Goal: Information Seeking & Learning: Learn about a topic

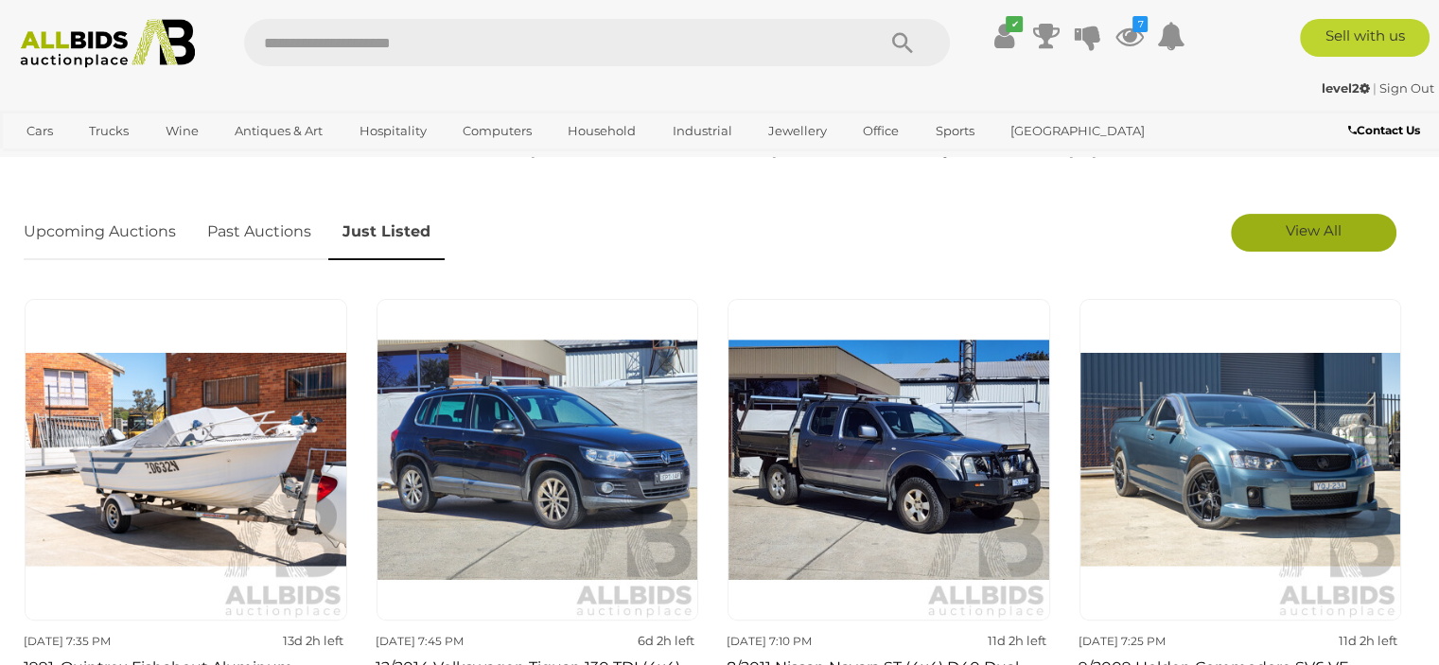
scroll to position [568, 0]
click at [1283, 233] on link "View All" at bounding box center [1314, 233] width 166 height 38
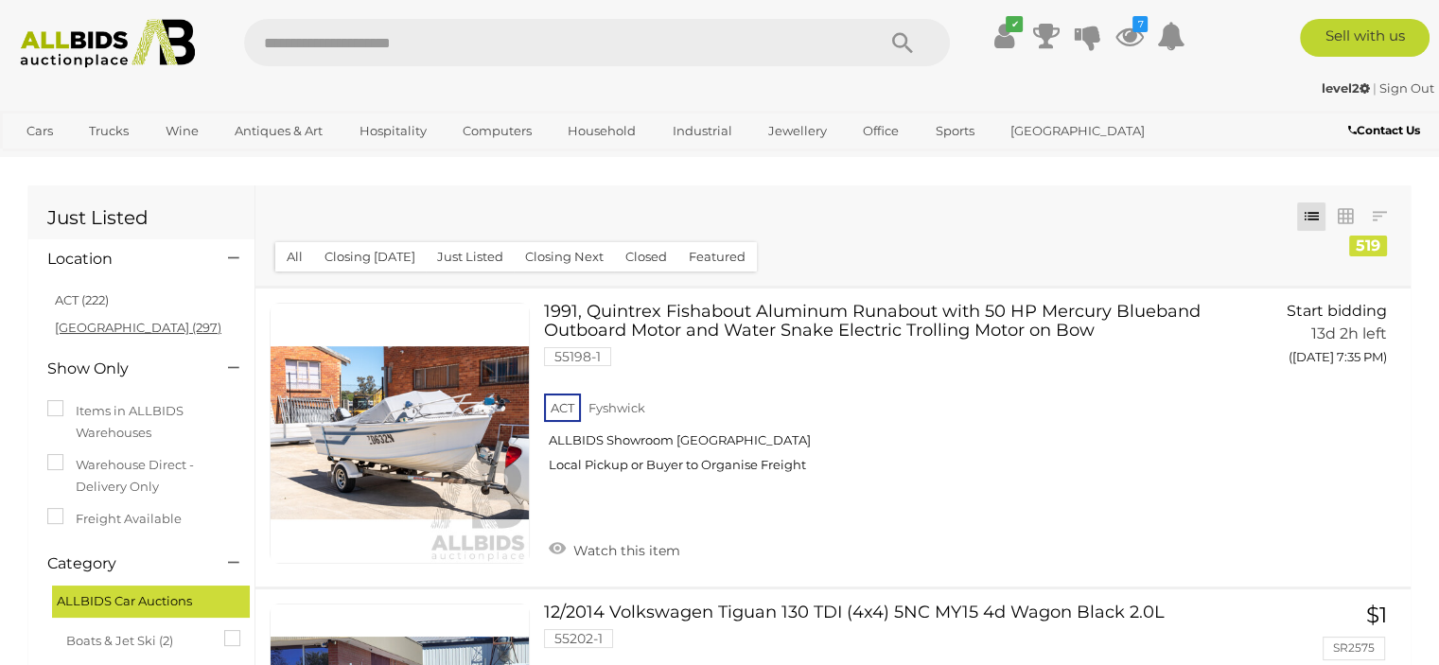
click at [63, 328] on link "NSW (297)" at bounding box center [138, 327] width 167 height 15
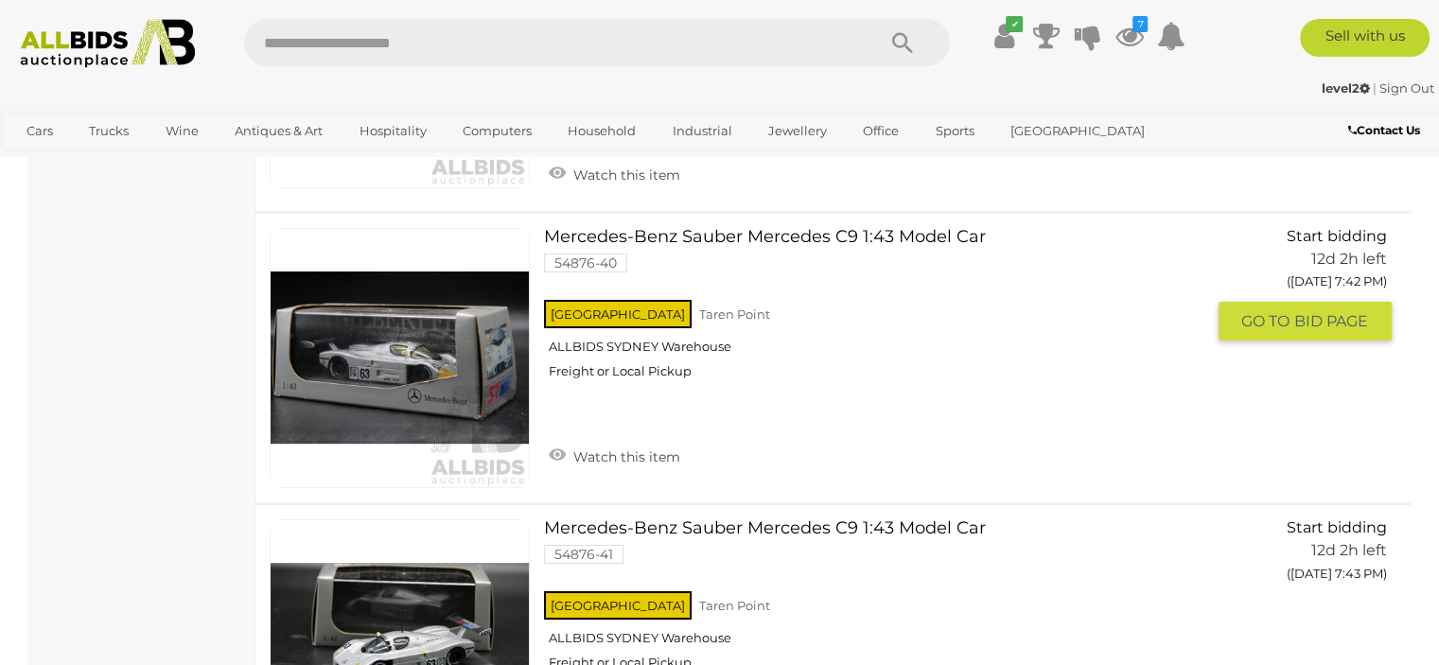
scroll to position [14664, 0]
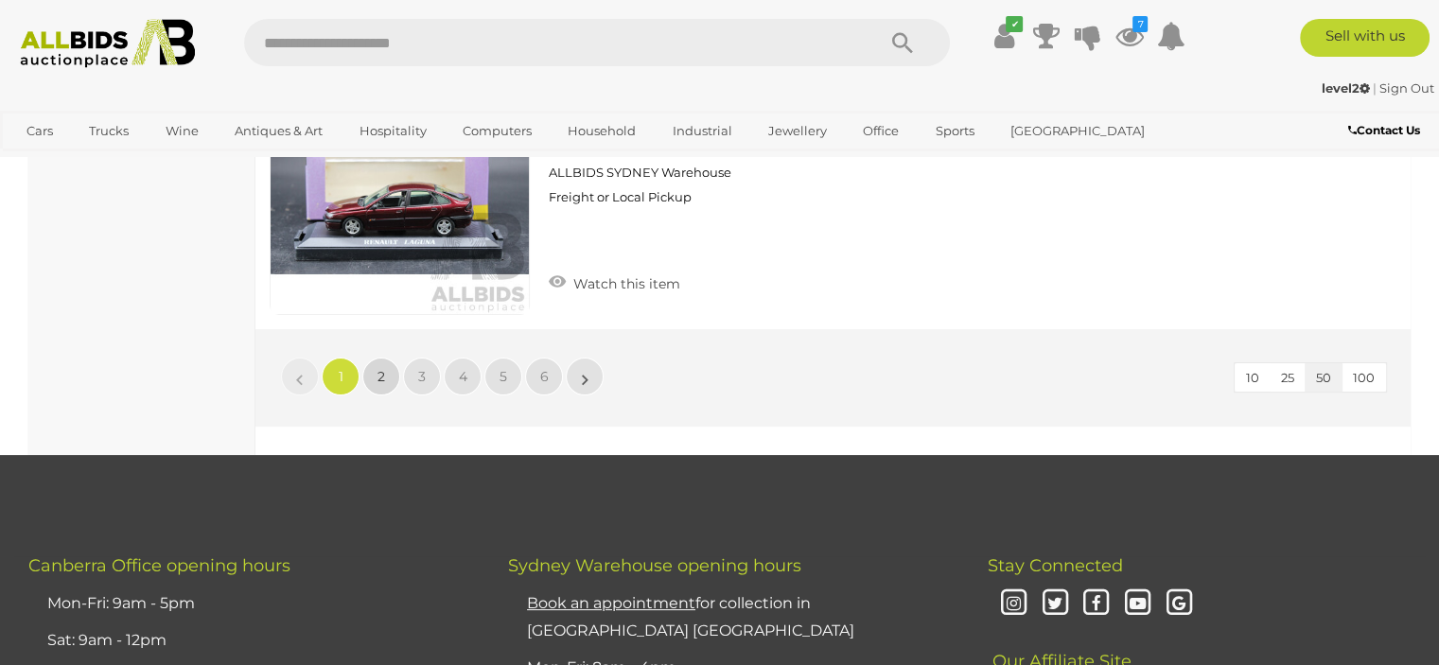
click at [395, 358] on link "2" at bounding box center [381, 377] width 38 height 38
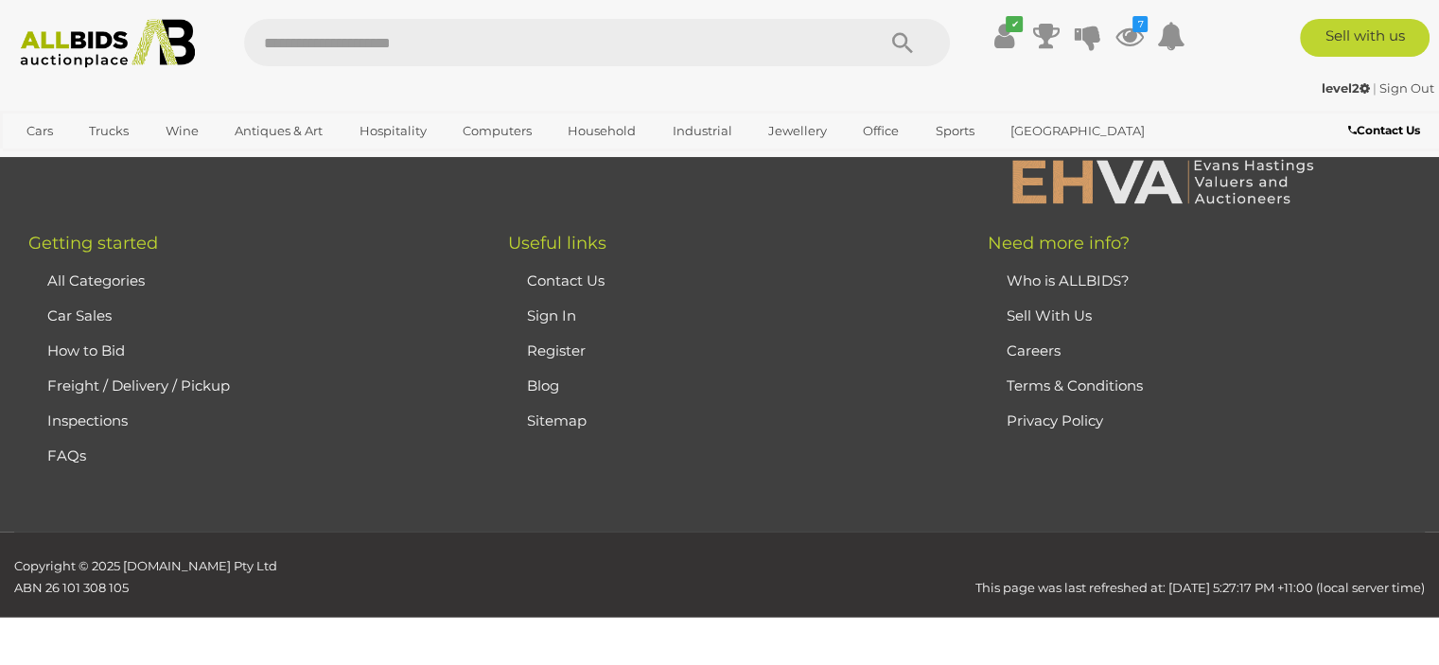
scroll to position [0, 0]
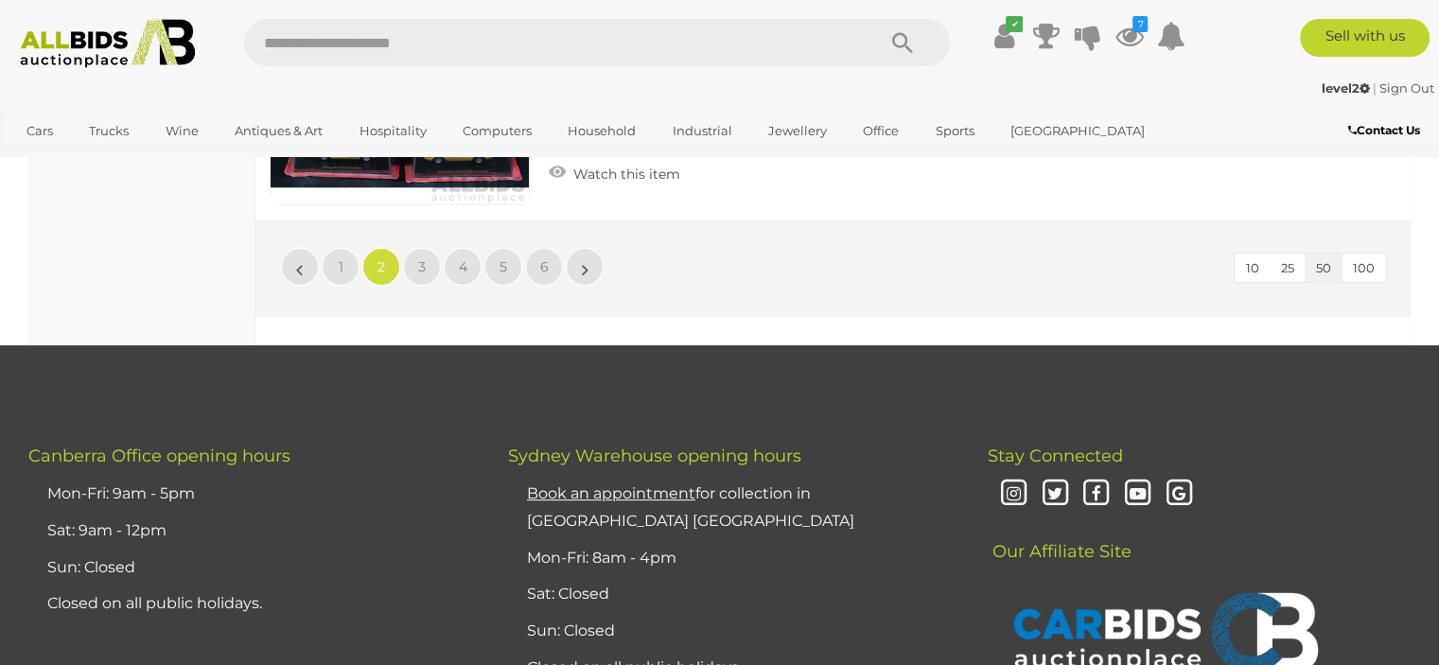
scroll to position [14675, 0]
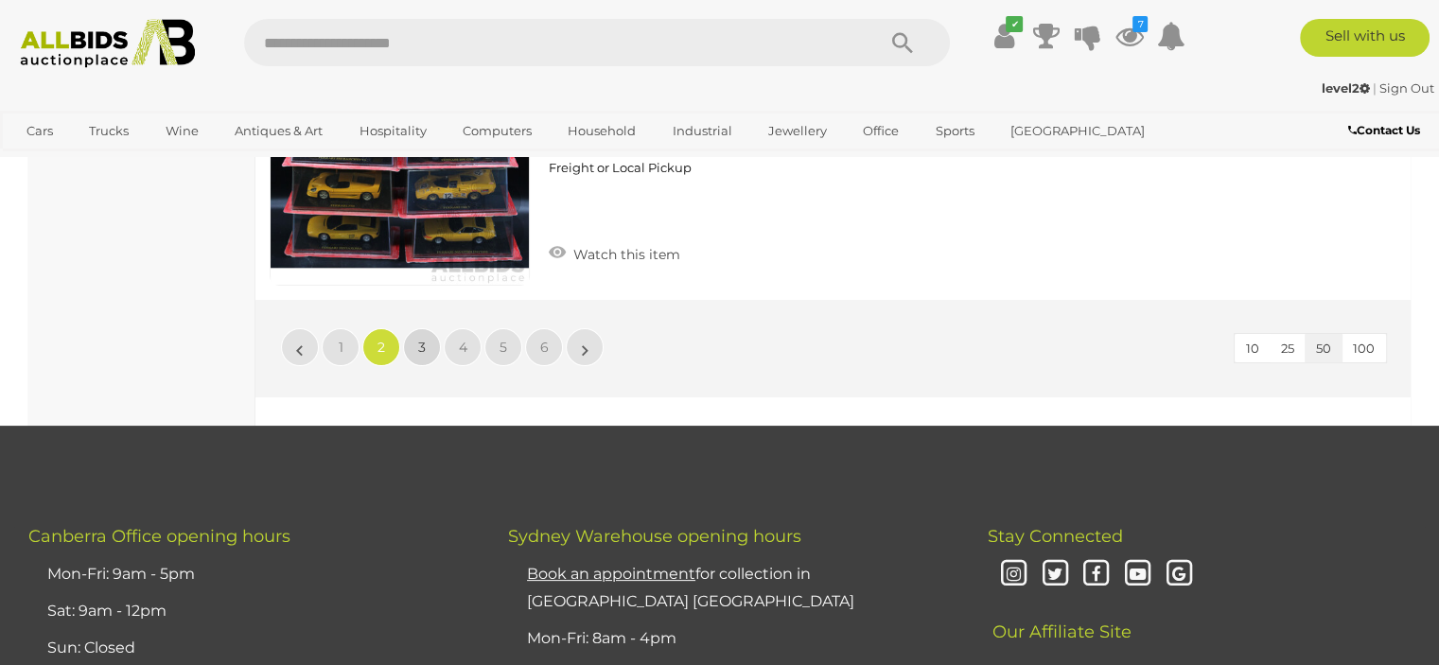
click at [433, 328] on link "3" at bounding box center [422, 347] width 38 height 38
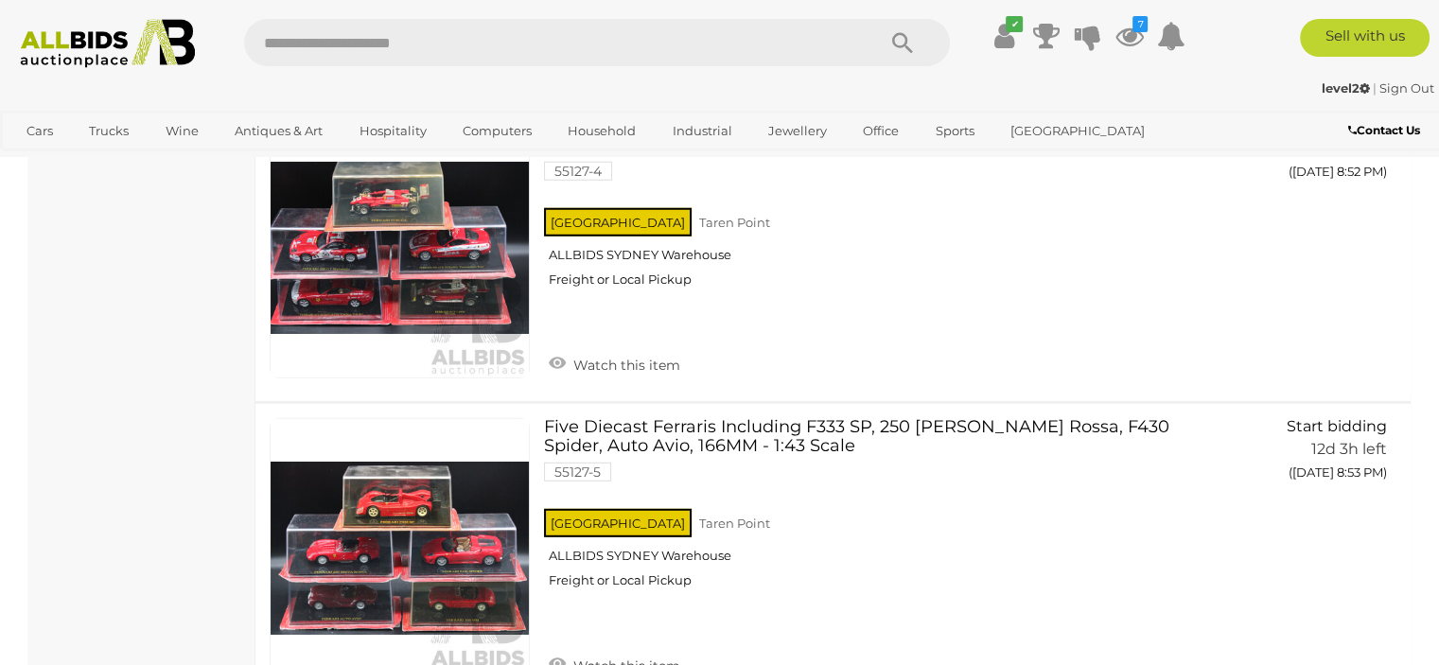
scroll to position [5157, 0]
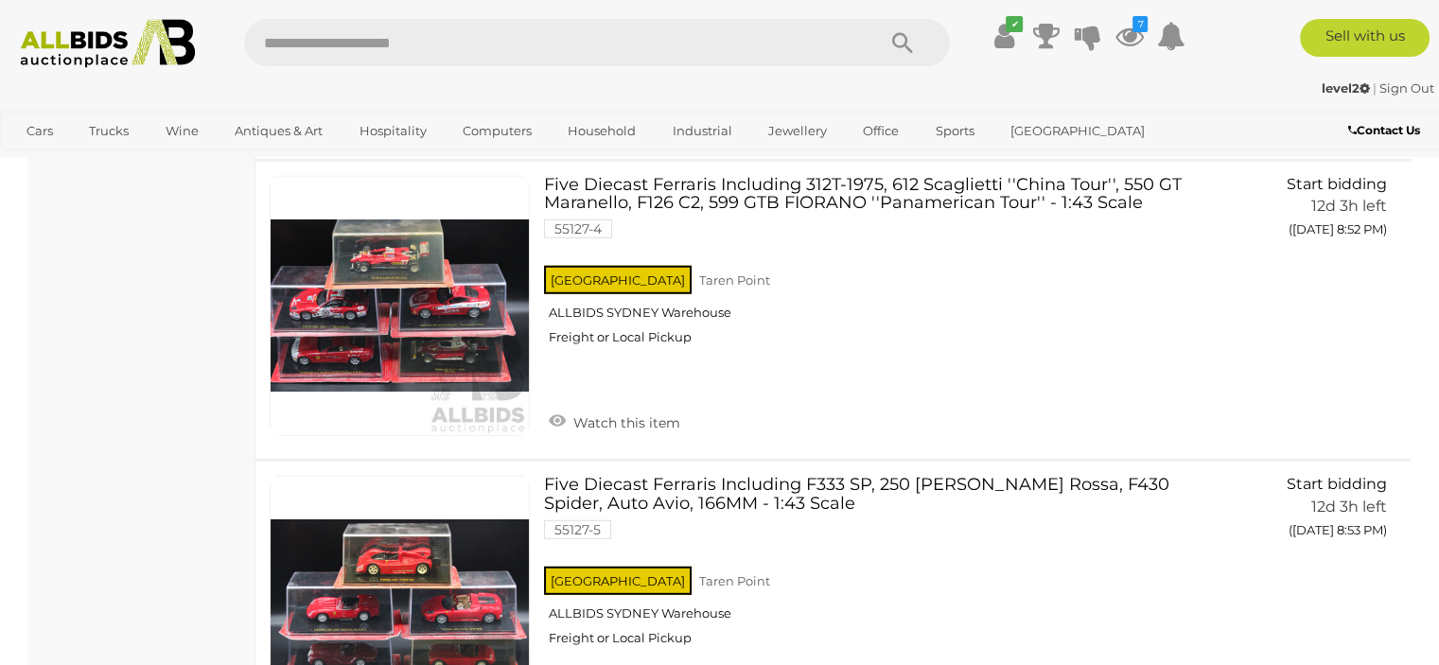
click at [147, 67] on img at bounding box center [107, 43] width 195 height 49
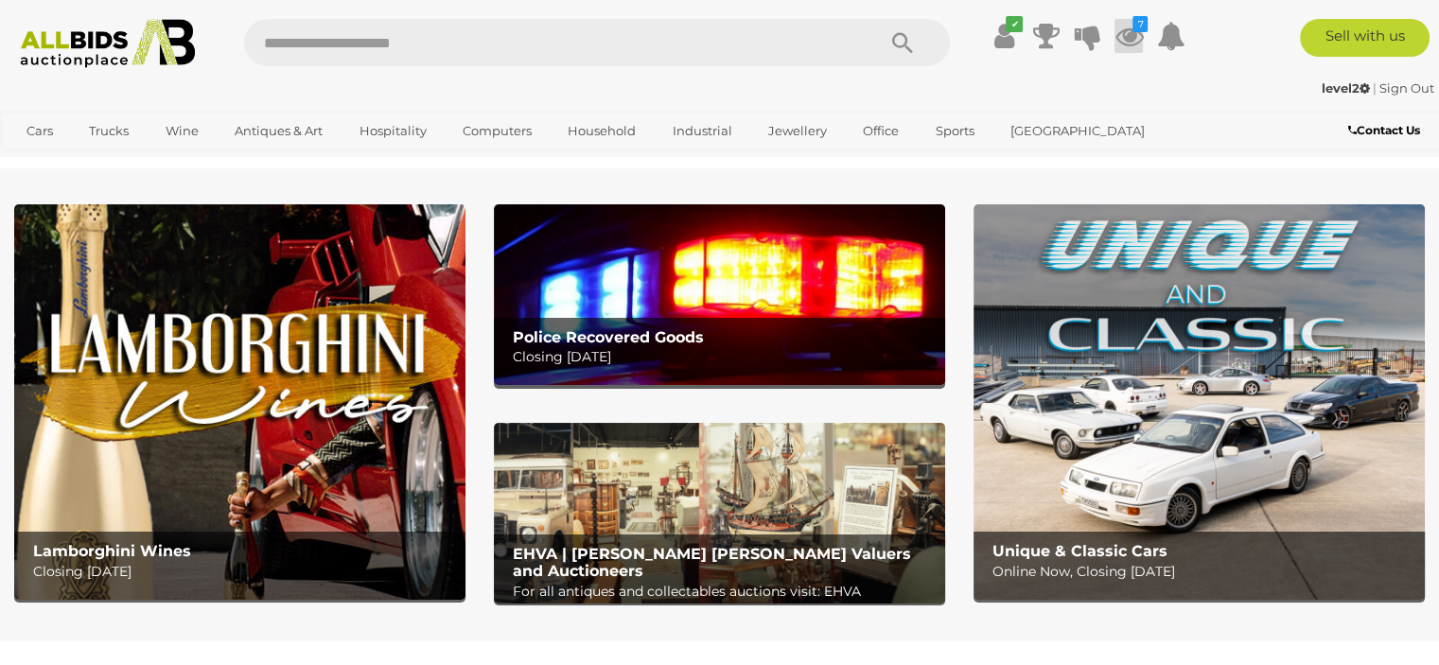
click at [1131, 34] on icon at bounding box center [1128, 36] width 28 height 34
